Goal: Task Accomplishment & Management: Manage account settings

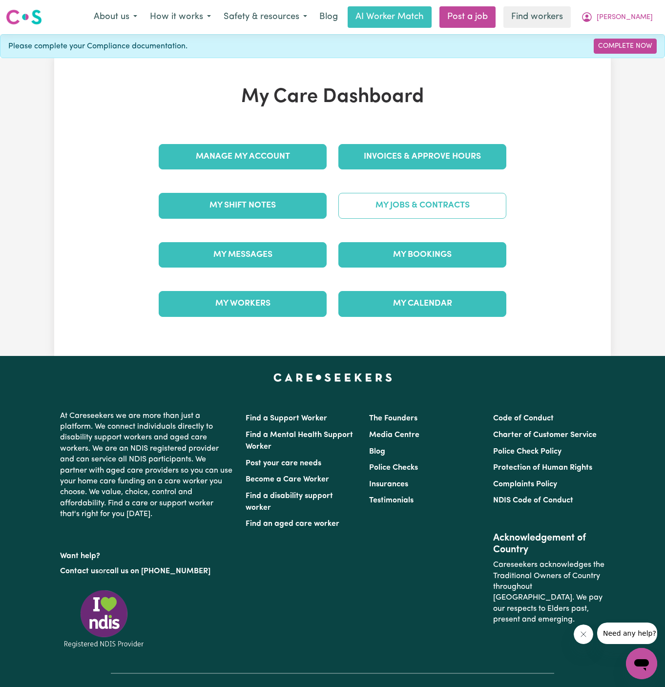
click at [409, 206] on link "My Jobs & Contracts" at bounding box center [423, 205] width 168 height 25
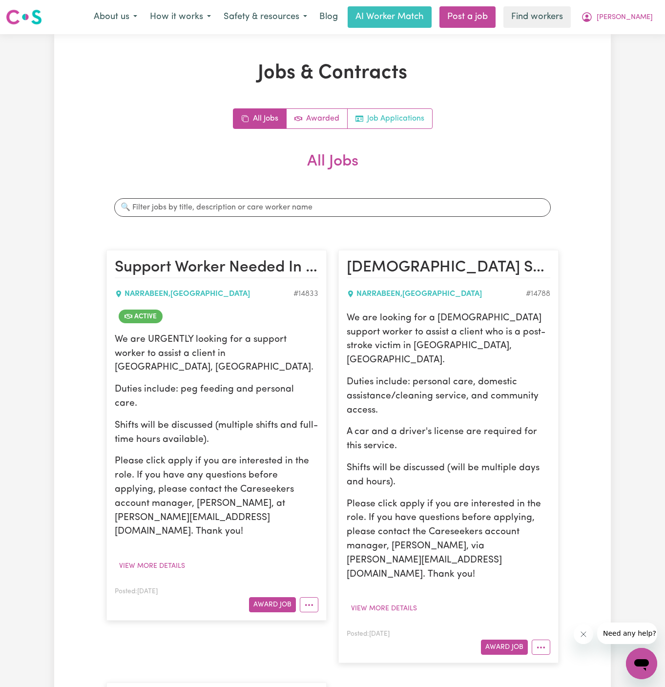
click at [419, 117] on link "Job Applications" at bounding box center [390, 119] width 85 height 20
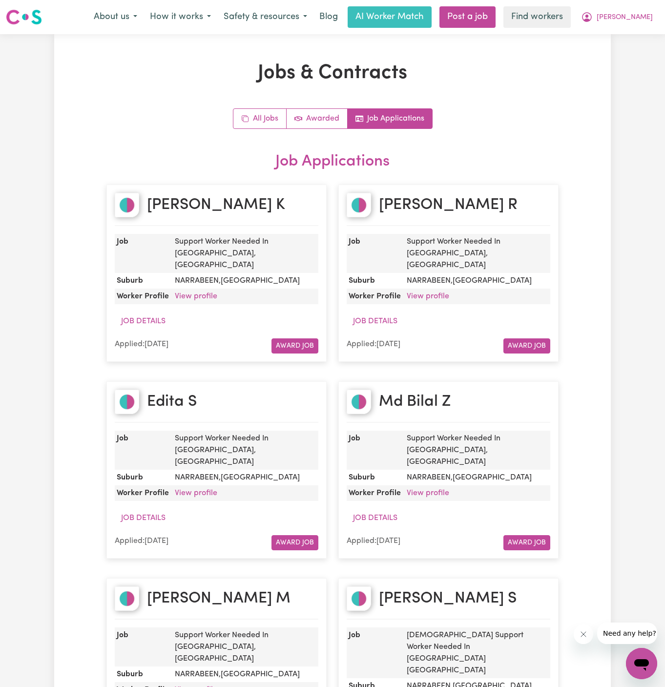
click at [433, 291] on dd "View profile" at bounding box center [477, 297] width 148 height 16
click at [434, 293] on link "View profile" at bounding box center [428, 297] width 43 height 8
click at [655, 13] on button "[PERSON_NAME]" at bounding box center [617, 17] width 85 height 21
click at [633, 53] on link "Logout" at bounding box center [620, 56] width 77 height 19
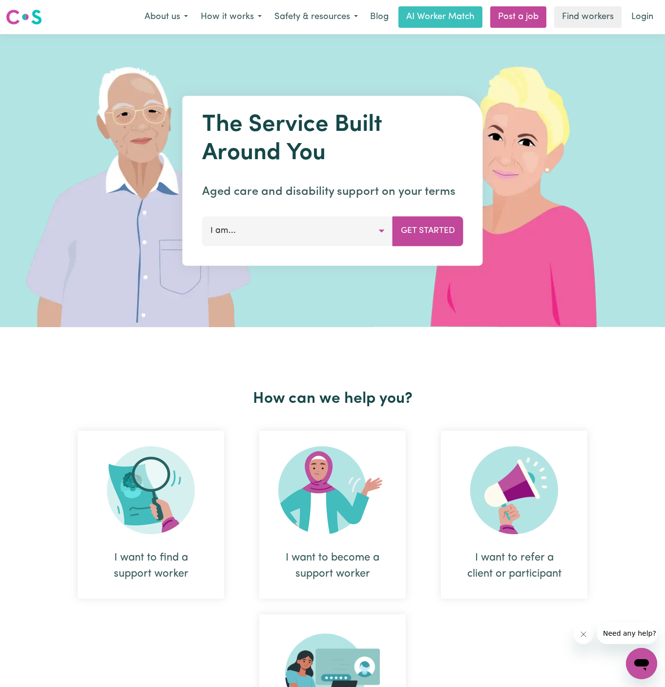
click at [638, 28] on div "Menu About us How it works Safety & resources Blog AI Worker Match Post a job F…" at bounding box center [332, 17] width 665 height 22
click at [634, 13] on link "Login" at bounding box center [643, 16] width 34 height 21
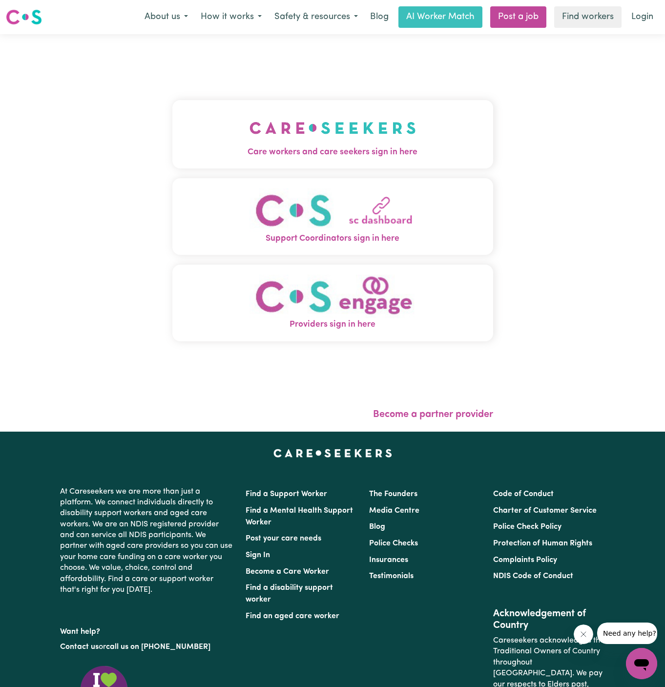
click at [398, 131] on img "Care workers and care seekers sign in here" at bounding box center [333, 128] width 167 height 36
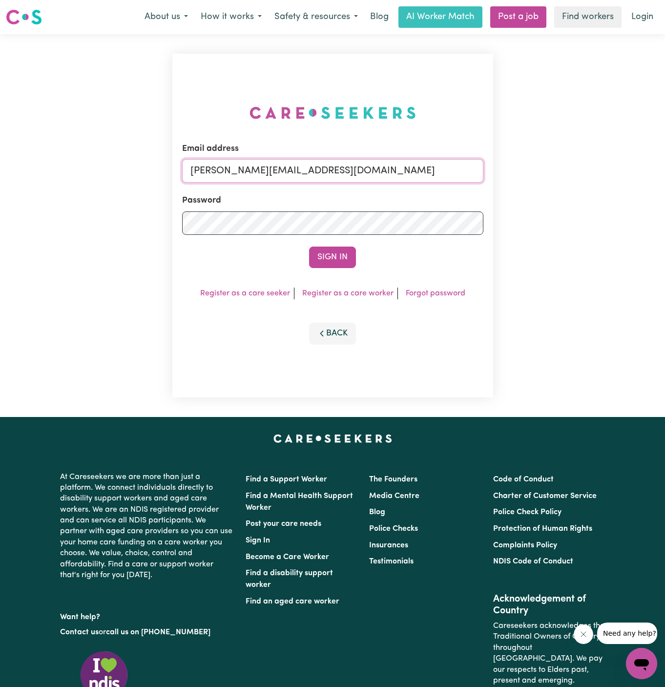
click at [412, 177] on input "[PERSON_NAME][EMAIL_ADDRESS][DOMAIN_NAME]" at bounding box center [332, 170] width 301 height 23
drag, startPoint x: 242, startPoint y: 173, endPoint x: 570, endPoint y: 172, distance: 327.8
click at [570, 172] on div "Email address [EMAIL_ADDRESS][DOMAIN_NAME] Password Sign In Register as a care …" at bounding box center [332, 225] width 665 height 383
type input "[EMAIL_ADDRESS][DOMAIN_NAME]"
click at [348, 252] on button "Sign In" at bounding box center [332, 257] width 47 height 21
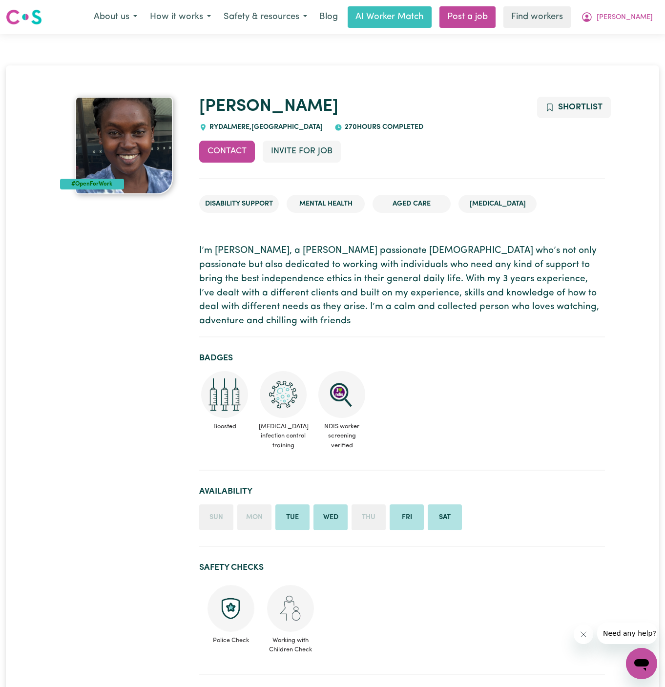
click at [233, 123] on div "RYDALMERE , New South Wales" at bounding box center [261, 127] width 124 height 11
copy span "RYDALMERE"
click at [256, 101] on h1 "[PERSON_NAME]" at bounding box center [402, 107] width 406 height 21
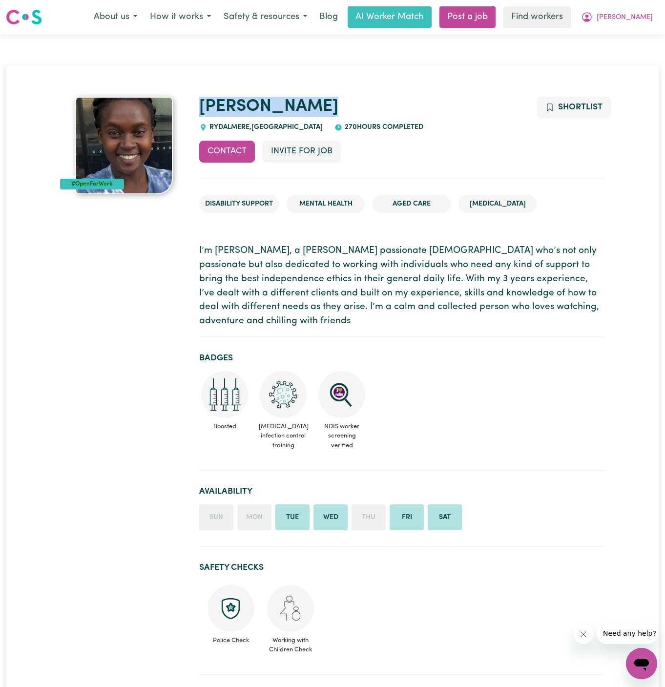
click at [256, 101] on h1 "[PERSON_NAME]" at bounding box center [402, 107] width 406 height 21
copy link "[PERSON_NAME]"
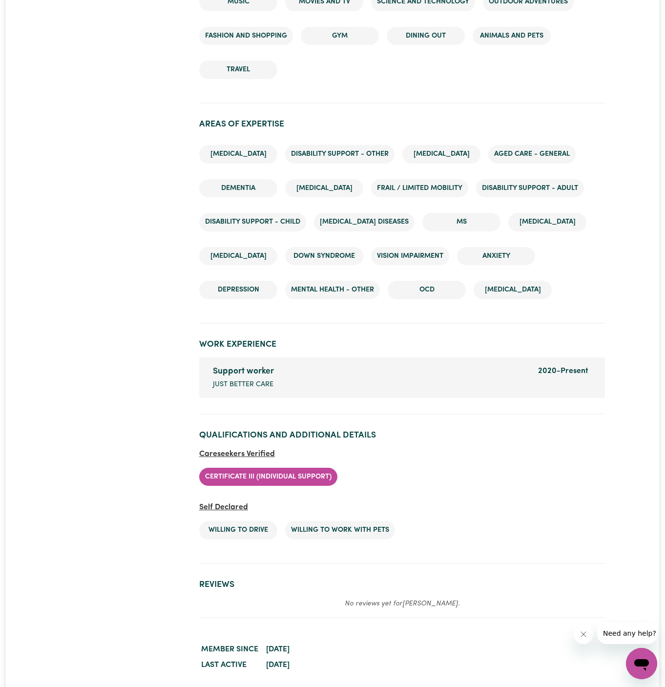
scroll to position [1362, 0]
